Goal: Information Seeking & Learning: Learn about a topic

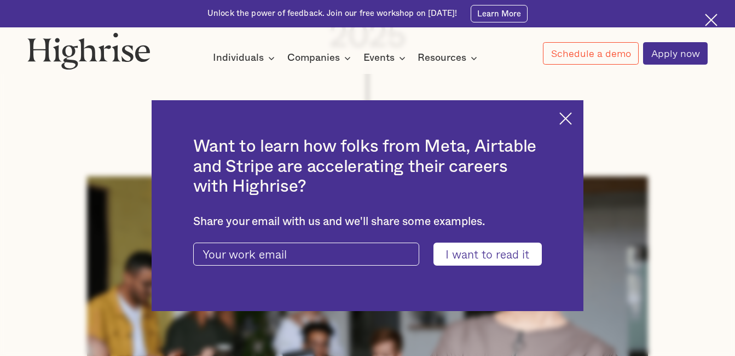
scroll to position [285, 0]
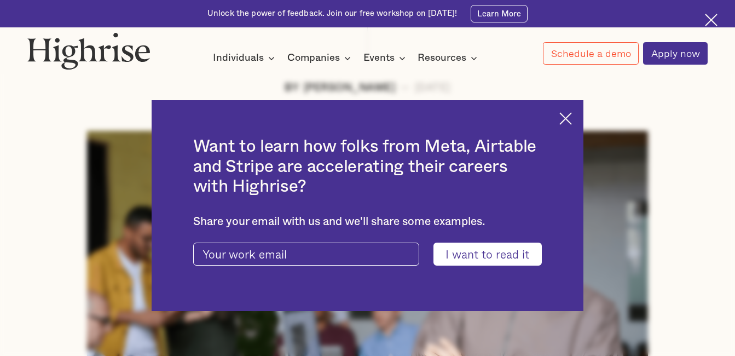
click at [572, 113] on img at bounding box center [566, 118] width 13 height 13
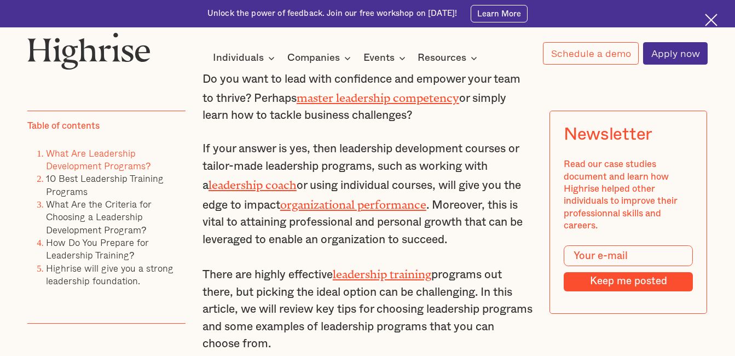
scroll to position [701, 0]
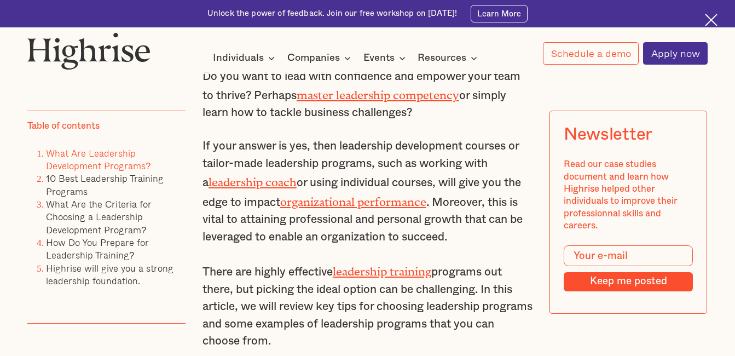
click at [396, 96] on link "master leadership competency" at bounding box center [378, 92] width 163 height 7
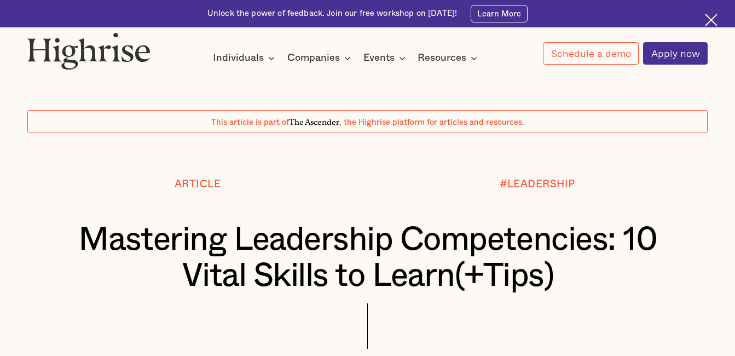
click at [712, 15] on img at bounding box center [711, 20] width 13 height 13
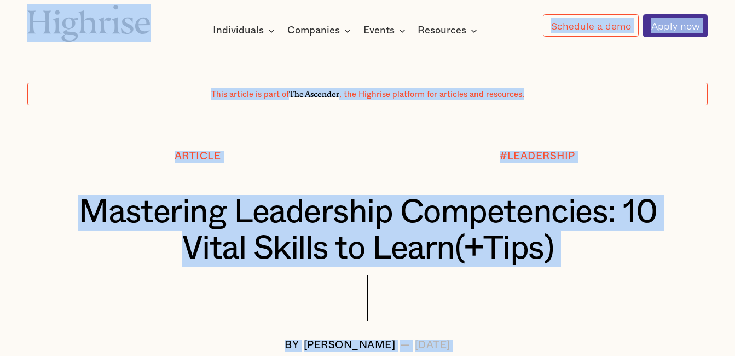
click at [26, 166] on div "Article #LEADERSHIP Mastering Leadership Competencies: 10 Vital Skills to Learn…" at bounding box center [367, 251] width 735 height 200
